Goal: Check status: Check status

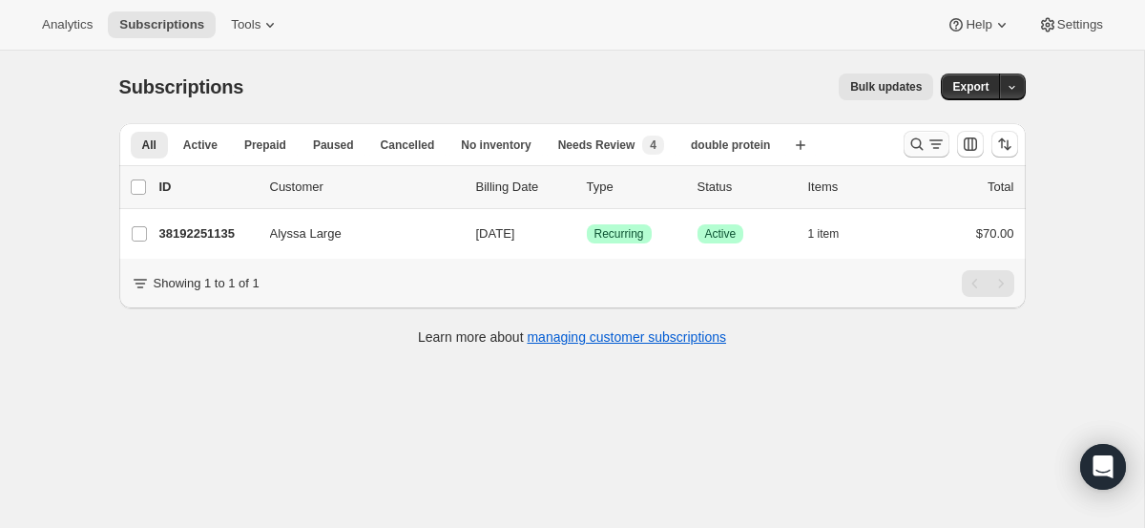
click at [909, 142] on icon "Search and filter results" at bounding box center [916, 144] width 19 height 19
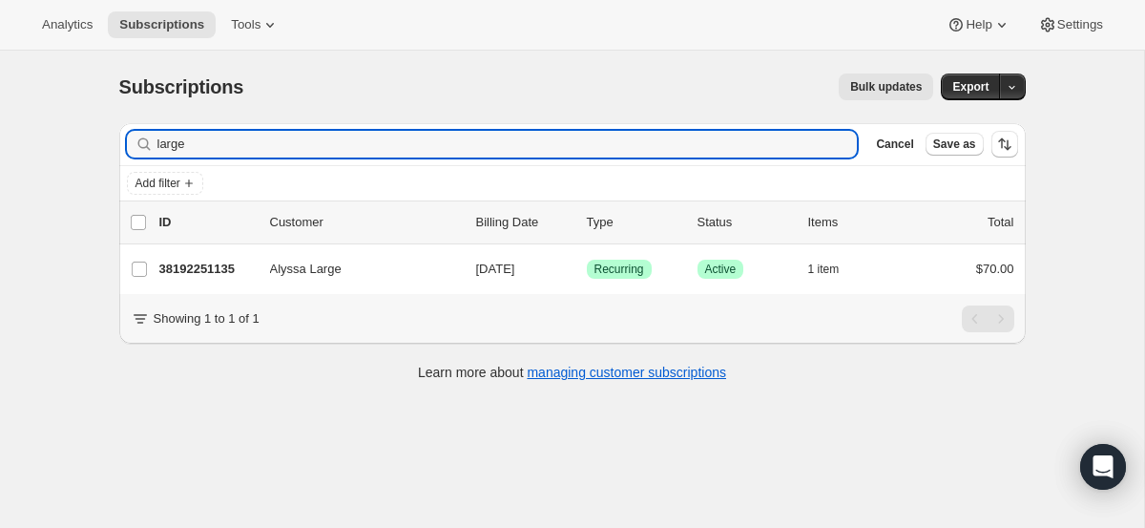
drag, startPoint x: 710, startPoint y: 135, endPoint x: 696, endPoint y: 88, distance: 49.5
click at [696, 88] on div "Subscriptions. This page is ready Subscriptions Bulk updates More actions Bulk …" at bounding box center [572, 226] width 952 height 350
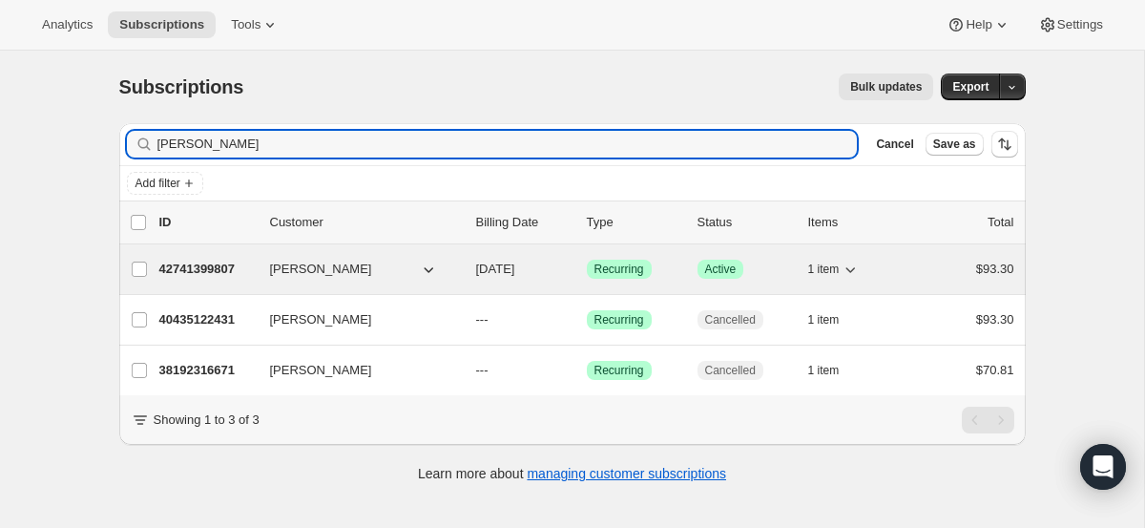
type input "[PERSON_NAME]"
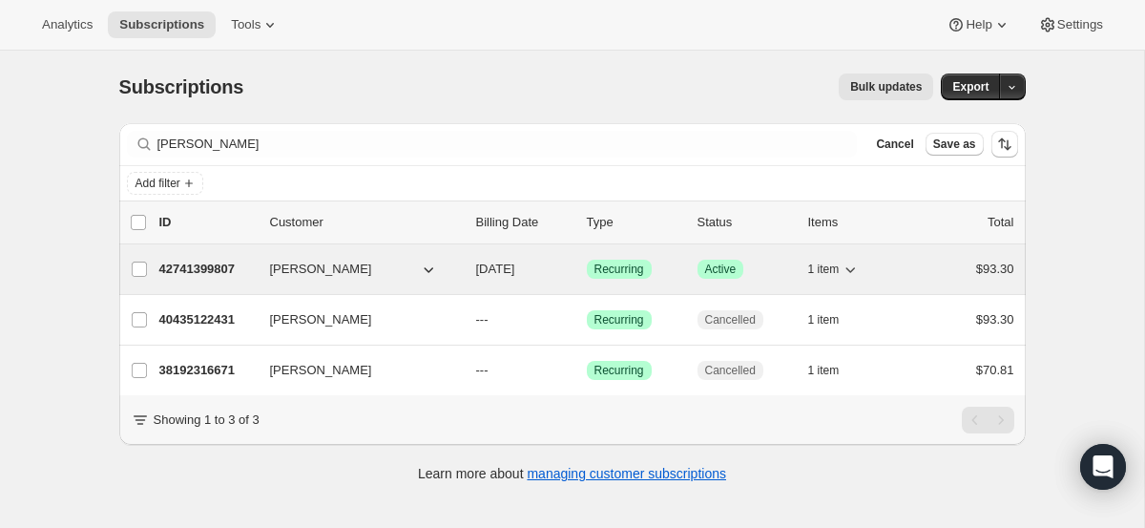
click at [231, 273] on p "42741399807" at bounding box center [206, 268] width 95 height 19
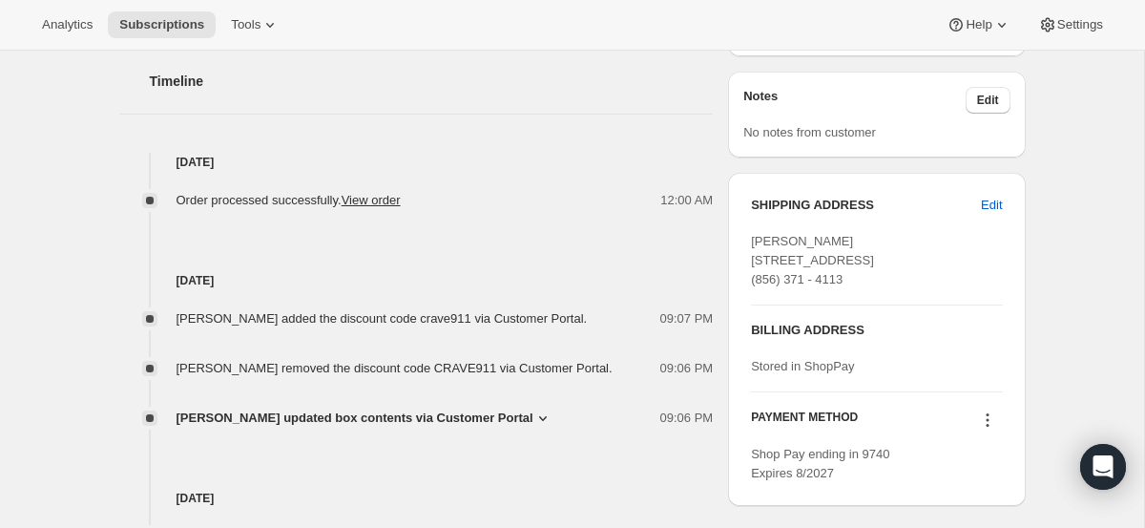
scroll to position [760, 0]
click at [533, 425] on icon at bounding box center [542, 415] width 19 height 19
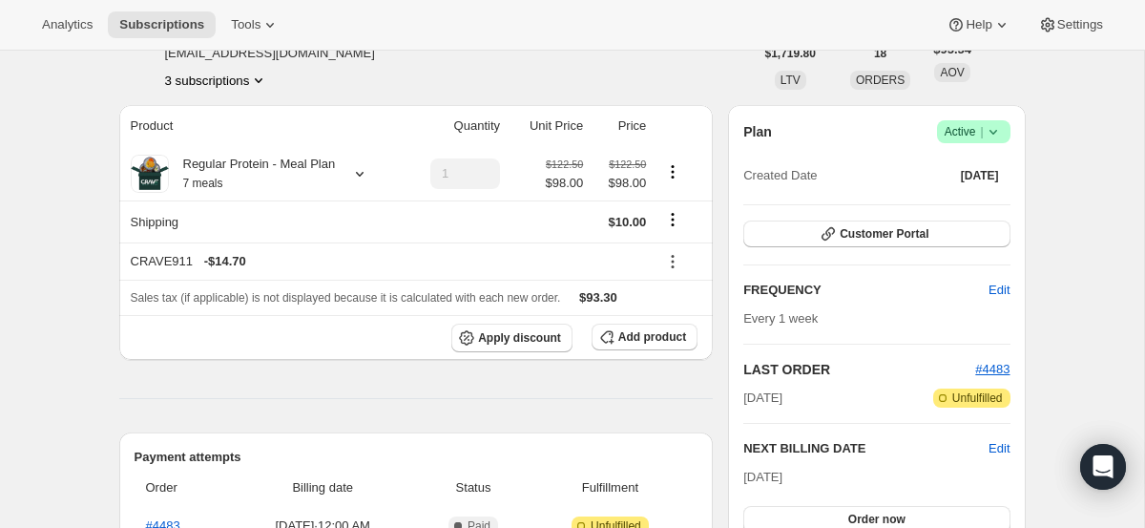
scroll to position [0, 0]
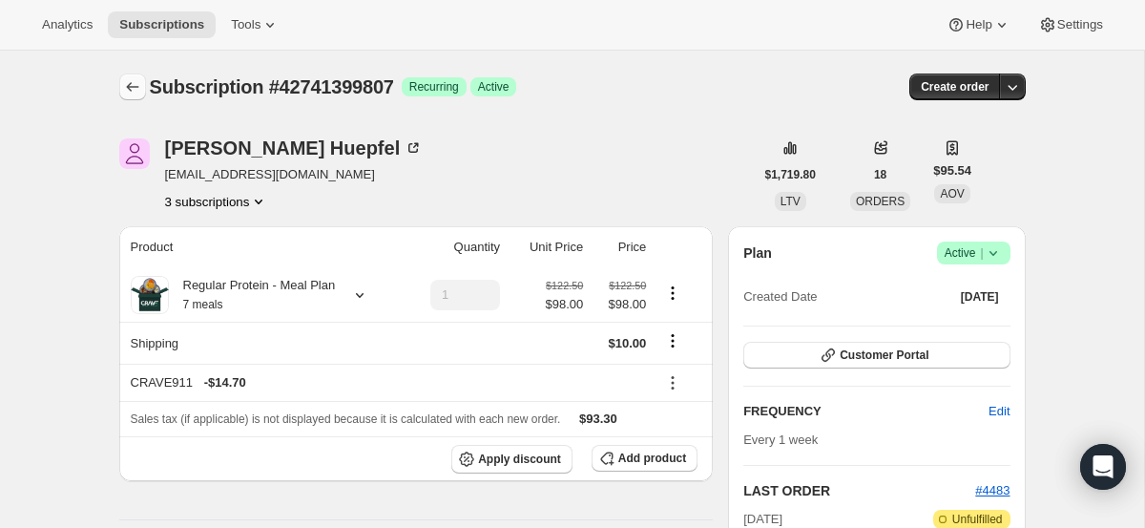
click at [141, 92] on icon "Subscriptions" at bounding box center [132, 86] width 19 height 19
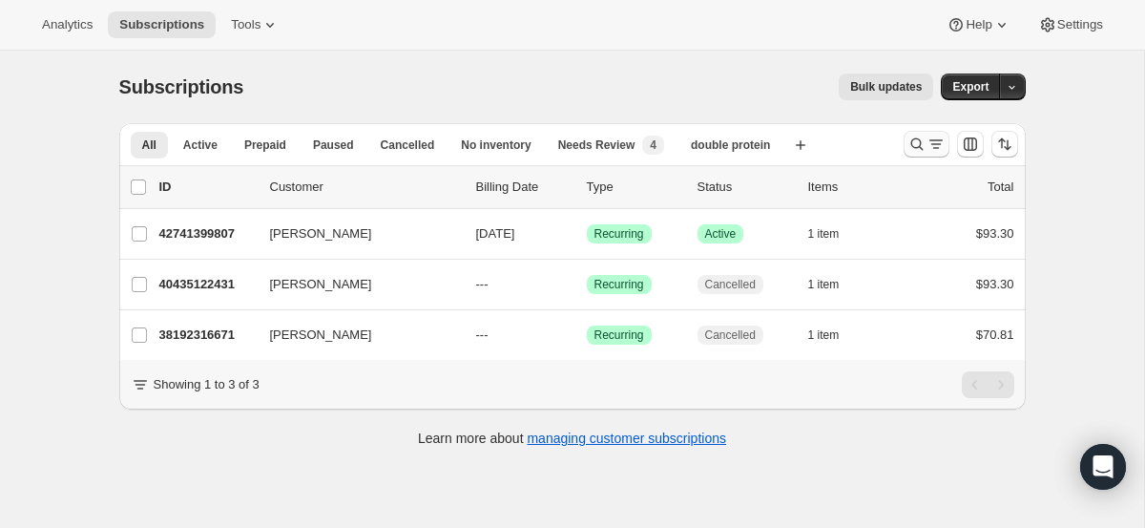
click at [929, 149] on icon "Search and filter results" at bounding box center [935, 144] width 19 height 19
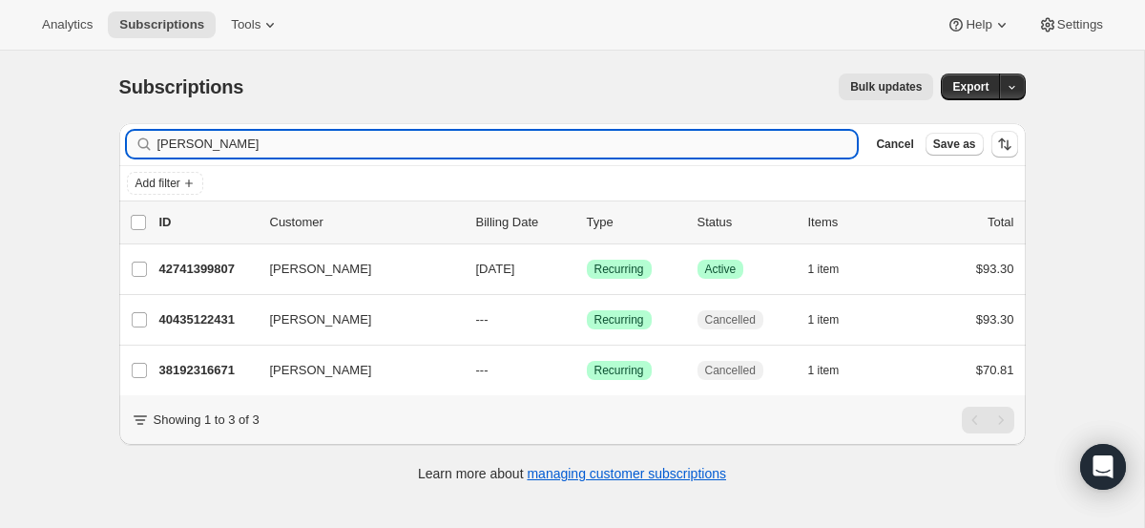
drag, startPoint x: 563, startPoint y: 148, endPoint x: 563, endPoint y: 130, distance: 18.1
click at [563, 131] on input "[PERSON_NAME]" at bounding box center [507, 144] width 700 height 27
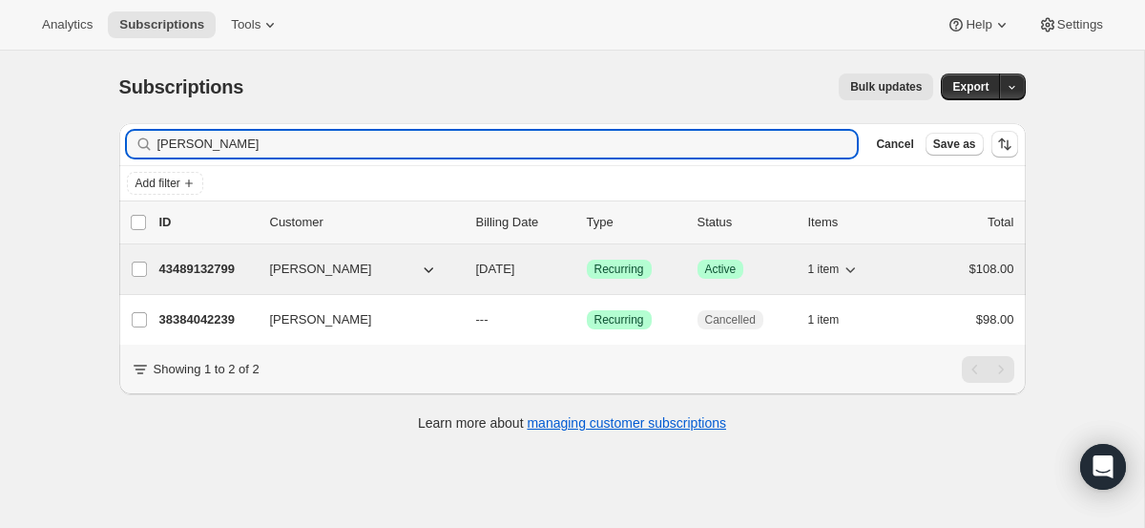
type input "[PERSON_NAME]"
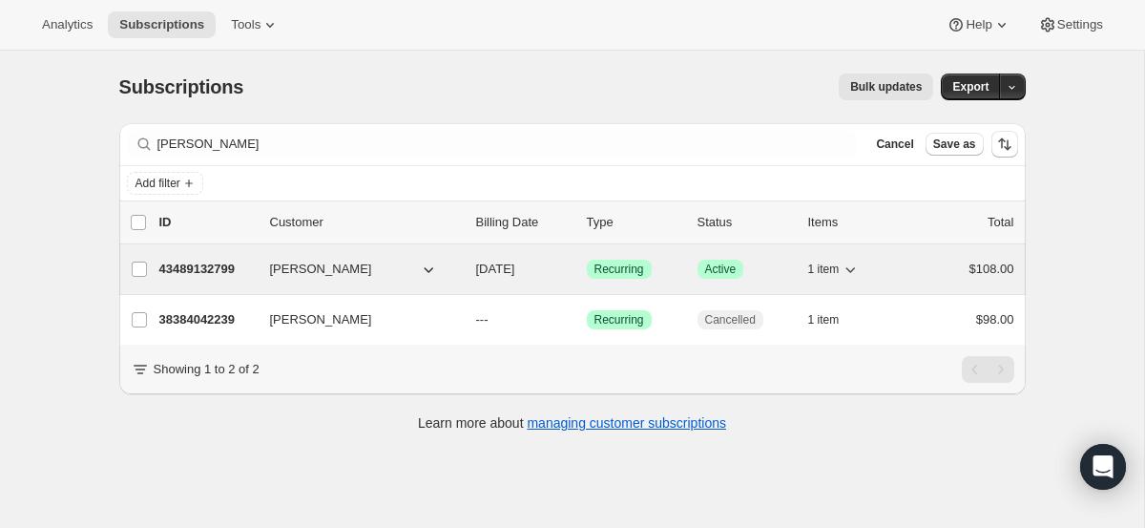
click at [207, 267] on p "43489132799" at bounding box center [206, 268] width 95 height 19
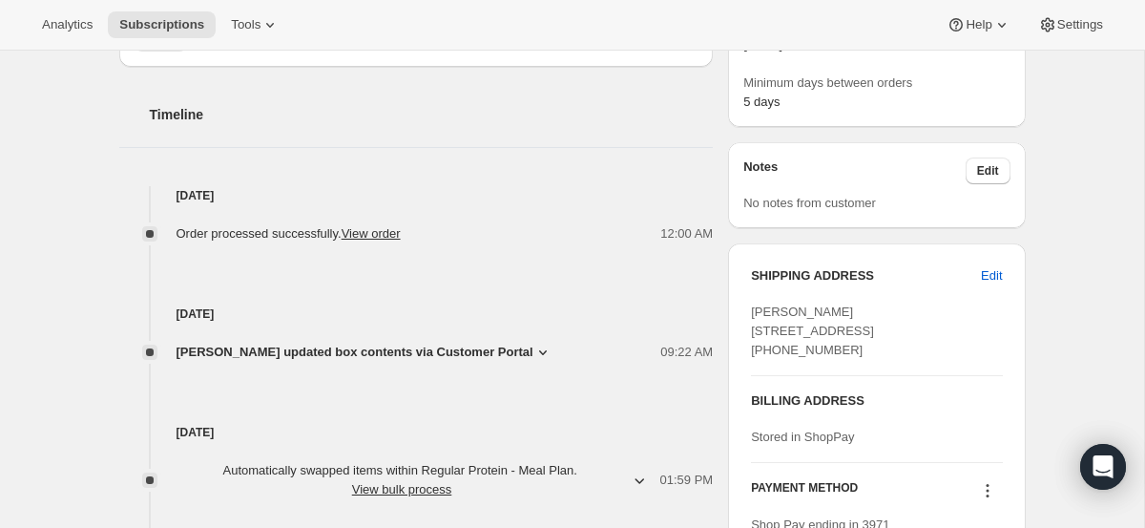
scroll to position [722, 0]
